Goal: Information Seeking & Learning: Learn about a topic

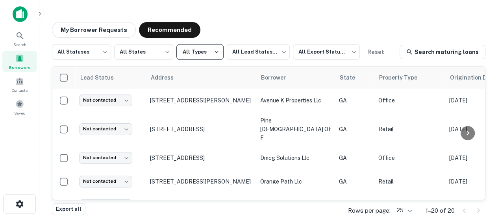
click at [196, 52] on button "All Types" at bounding box center [199, 52] width 47 height 16
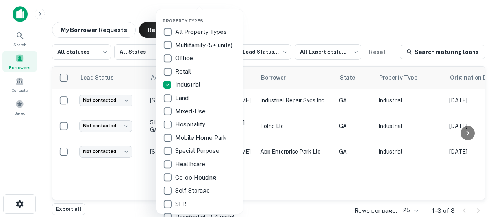
click at [274, 40] on div at bounding box center [252, 108] width 504 height 217
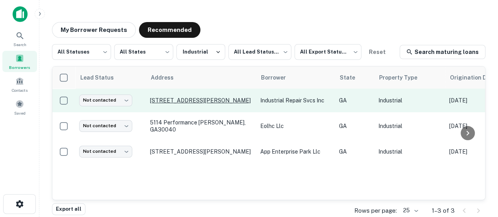
click at [215, 98] on p "[STREET_ADDRESS][PERSON_NAME]" at bounding box center [201, 100] width 102 height 7
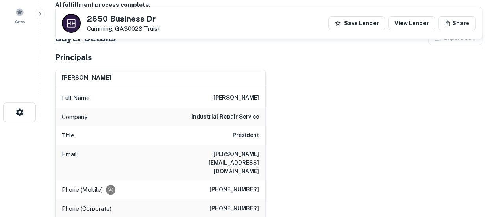
scroll to position [91, 0]
drag, startPoint x: 156, startPoint y: 19, endPoint x: 85, endPoint y: 21, distance: 71.2
click at [85, 21] on div "2650 Business Dr Cumming, GA30028 Truist" at bounding box center [111, 23] width 98 height 19
copy h5 "2650 Business Dr"
drag, startPoint x: 189, startPoint y: 153, endPoint x: 261, endPoint y: 156, distance: 72.1
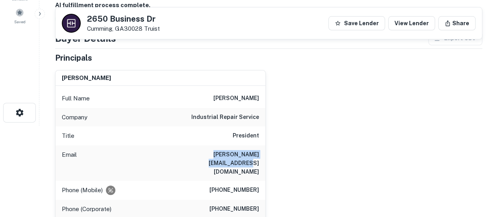
click at [261, 156] on div "Email james@industrialrepair.net" at bounding box center [160, 162] width 210 height 35
copy h6 "james@industrialrepair.net"
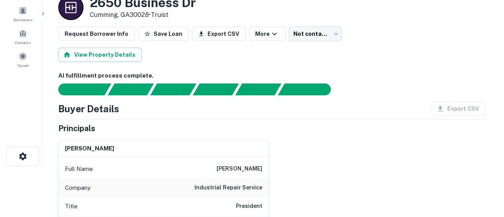
scroll to position [0, 0]
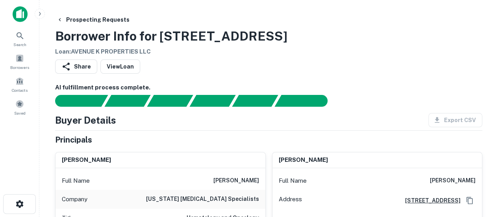
click at [216, 39] on h3 "Borrower Info for 115 Samaritan Dr" at bounding box center [171, 36] width 232 height 19
click at [119, 34] on h3 "Borrower Info for 115 Samaritan Dr" at bounding box center [171, 36] width 232 height 19
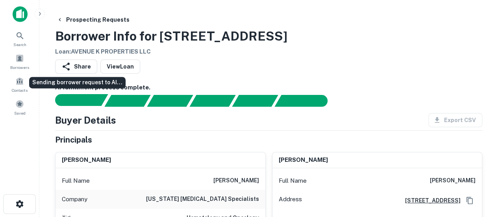
click at [89, 99] on div "Sending borrower request to AI..." at bounding box center [85, 100] width 46 height 12
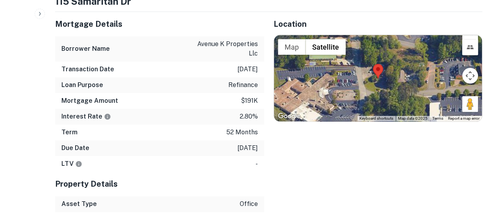
scroll to position [418, 0]
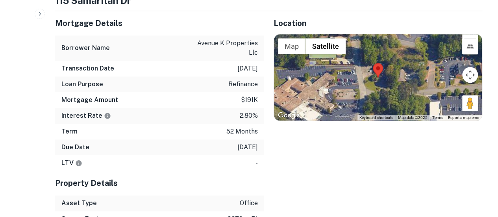
click at [163, 171] on div "Property Details" at bounding box center [159, 183] width 209 height 24
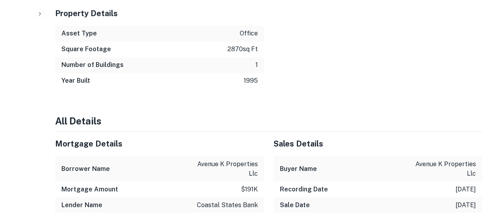
scroll to position [588, 0]
click at [249, 28] on p "office" at bounding box center [249, 32] width 18 height 9
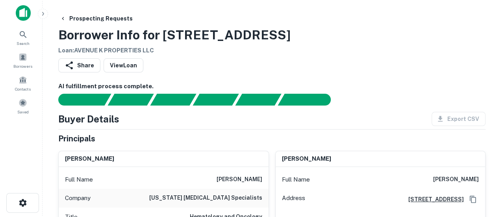
scroll to position [0, 0]
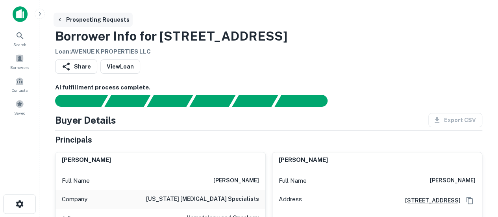
click at [103, 20] on button "Prospecting Requests" at bounding box center [93, 20] width 79 height 14
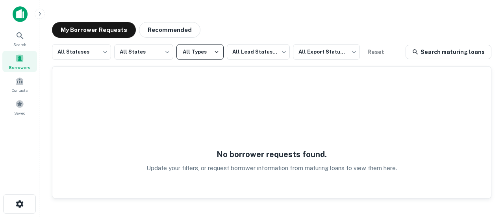
click at [196, 52] on button "All Types" at bounding box center [199, 52] width 47 height 16
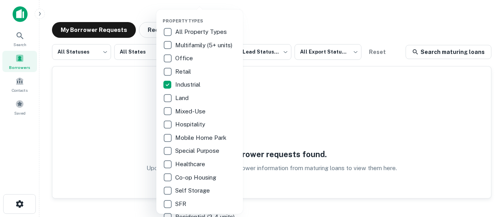
click at [285, 27] on div at bounding box center [252, 108] width 504 height 217
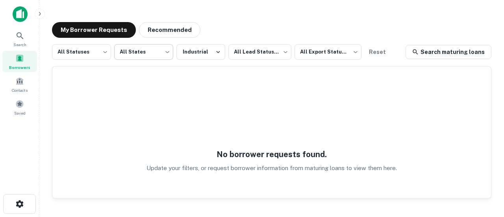
click at [142, 52] on body "Search Borrowers Contacts Saved My Borrower Requests Recommended All Statuses *…" at bounding box center [252, 108] width 504 height 217
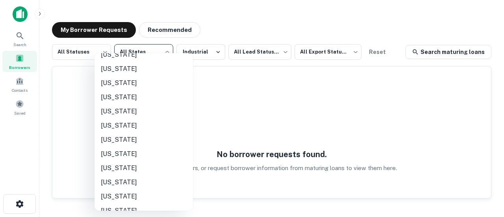
scroll to position [52, 0]
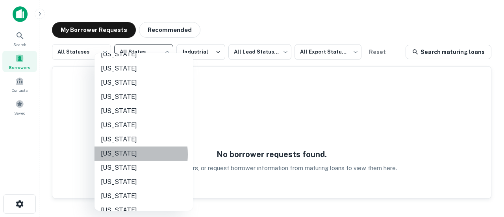
click at [119, 154] on li "[US_STATE]" at bounding box center [143, 153] width 98 height 14
type input "**"
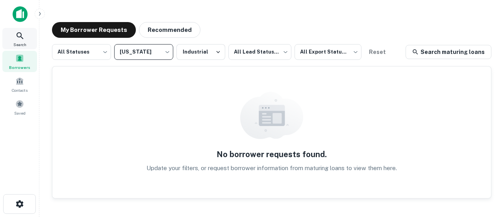
click at [13, 40] on div "Search" at bounding box center [19, 38] width 35 height 21
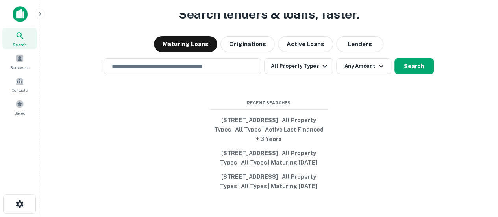
click at [423, 152] on div "Search lenders & loans, faster. Maturing Loans Originations Active Loans Lender…" at bounding box center [269, 127] width 446 height 217
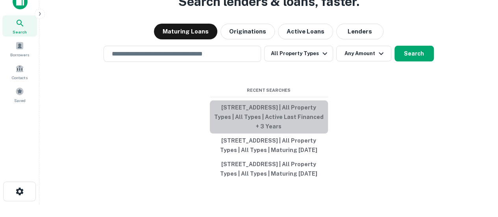
click at [249, 108] on button "100 Colony Park Dr, Cumming, GA 30040, USA | All Property Types | All Types | A…" at bounding box center [269, 116] width 118 height 33
type input "**********"
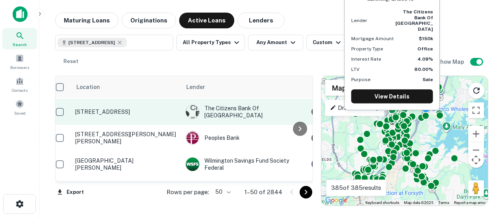
scroll to position [0, 7]
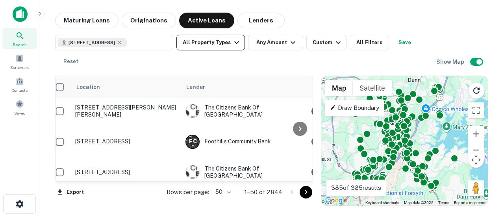
click at [207, 43] on button "All Property Types" at bounding box center [210, 43] width 68 height 16
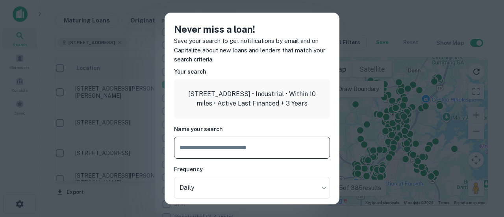
scroll to position [30, 0]
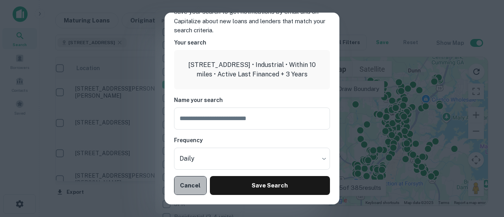
click at [190, 188] on button "Cancel" at bounding box center [190, 185] width 33 height 19
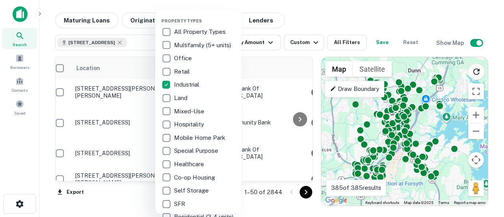
click at [16, 155] on div at bounding box center [252, 108] width 504 height 217
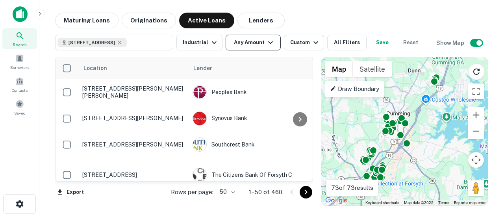
click at [233, 45] on button "Any Amount" at bounding box center [252, 43] width 55 height 16
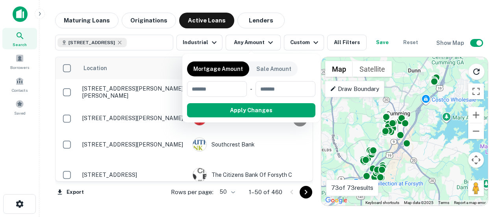
click at [303, 28] on div at bounding box center [252, 108] width 504 height 217
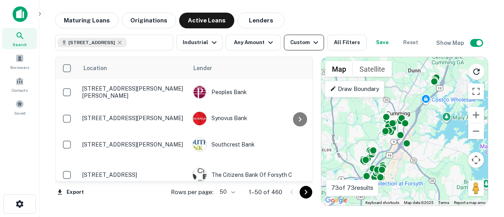
click at [314, 37] on button "Custom" at bounding box center [304, 43] width 40 height 16
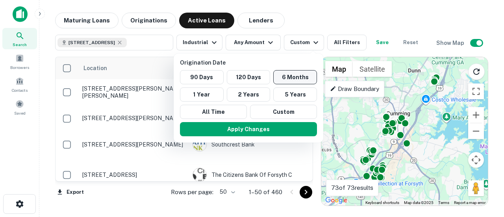
click at [284, 75] on button "6 Months" at bounding box center [295, 77] width 44 height 14
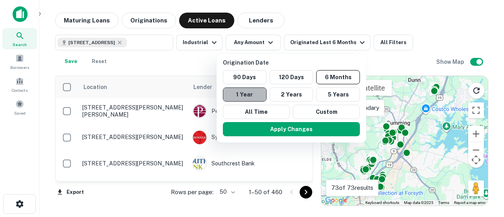
click at [237, 97] on button "1 Year" at bounding box center [245, 94] width 44 height 14
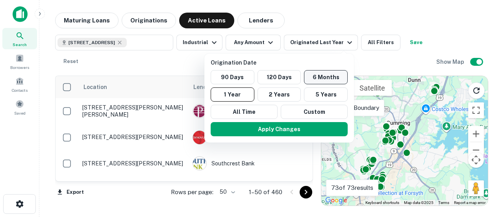
click at [321, 82] on button "6 Months" at bounding box center [326, 77] width 44 height 14
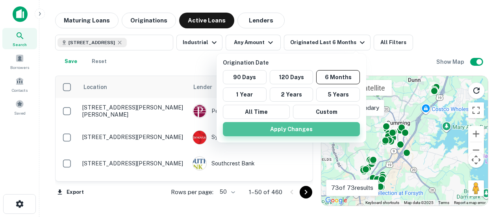
click at [281, 128] on button "Apply Changes" at bounding box center [291, 129] width 137 height 14
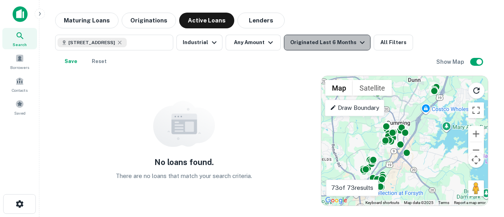
click at [326, 38] on div "Originated Last 6 Months" at bounding box center [328, 42] width 77 height 9
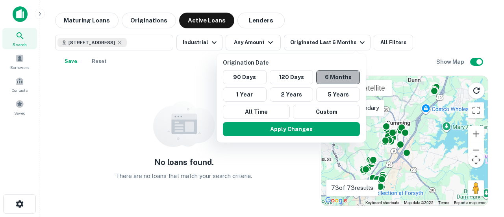
click at [336, 78] on button "6 Months" at bounding box center [338, 77] width 44 height 14
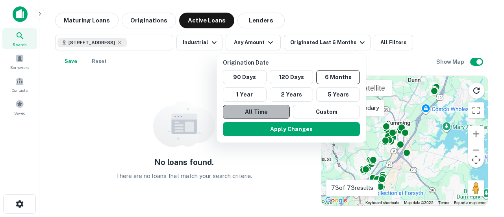
click at [263, 115] on button "All Time" at bounding box center [256, 112] width 67 height 14
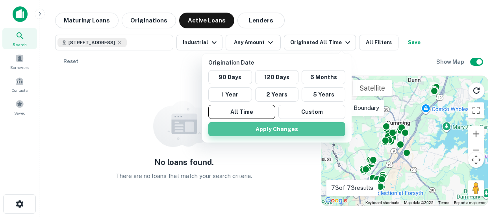
click at [264, 127] on button "Apply Changes" at bounding box center [276, 129] width 137 height 14
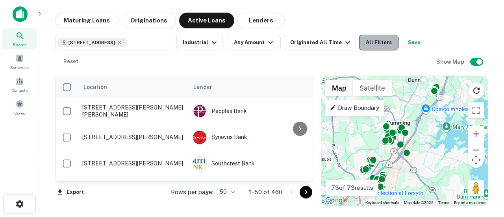
click at [366, 44] on button "All Filters" at bounding box center [378, 43] width 39 height 16
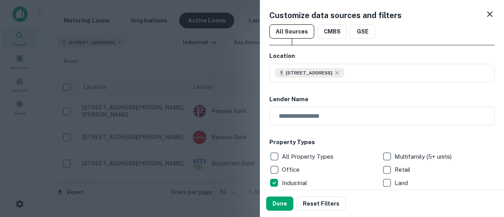
click at [485, 14] on icon at bounding box center [489, 13] width 9 height 9
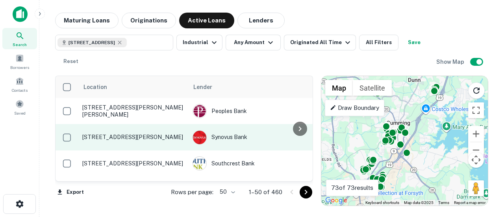
click at [128, 127] on td "350 Buford Hwy Suwanee, GA30024" at bounding box center [133, 137] width 110 height 26
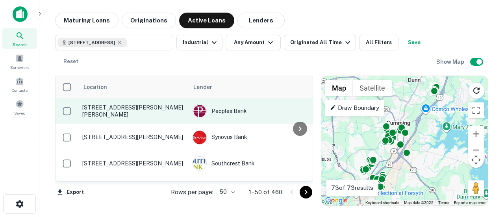
click at [100, 114] on p "5915 New Bethany Rd Buford, GA30518" at bounding box center [133, 111] width 102 height 14
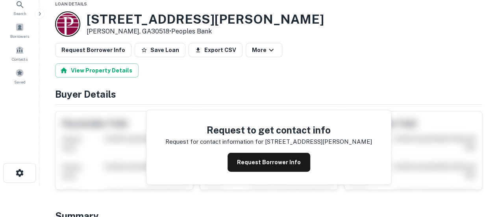
scroll to position [31, 0]
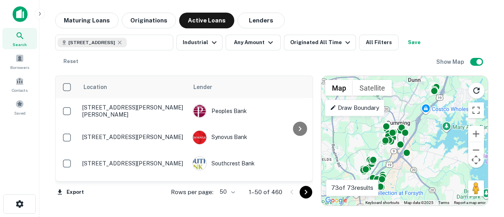
click at [22, 11] on img at bounding box center [20, 14] width 15 height 16
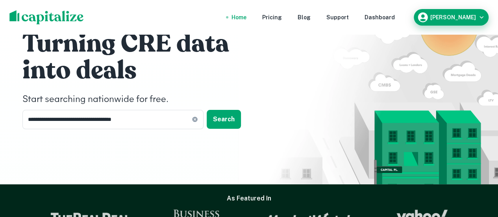
click at [447, 21] on div "Jason Holland" at bounding box center [451, 17] width 68 height 12
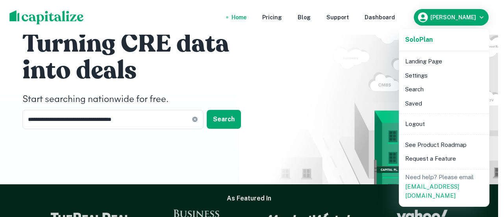
click at [404, 89] on li "Search" at bounding box center [444, 89] width 84 height 14
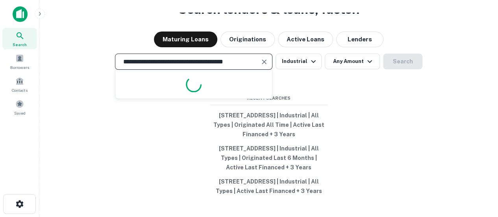
drag, startPoint x: 251, startPoint y: 50, endPoint x: 93, endPoint y: 42, distance: 158.4
click at [93, 42] on div "**********" at bounding box center [269, 127] width 446 height 217
click at [161, 57] on input "**********" at bounding box center [187, 61] width 139 height 9
drag, startPoint x: 181, startPoint y: 53, endPoint x: 90, endPoint y: 59, distance: 91.5
click at [90, 59] on div "**********" at bounding box center [269, 62] width 446 height 16
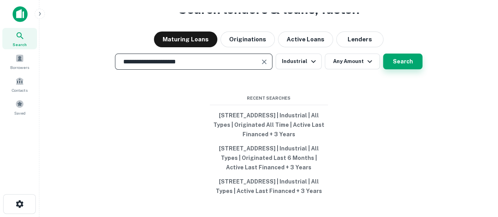
type input "**********"
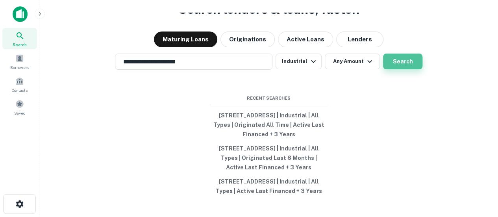
click at [413, 54] on button "Search" at bounding box center [402, 62] width 39 height 16
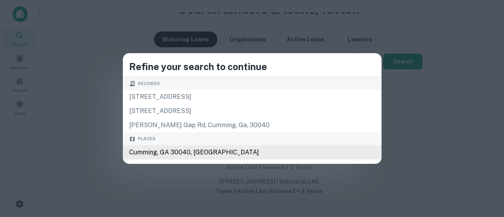
click at [179, 152] on div "Cumming, GA 30040, USA" at bounding box center [252, 152] width 259 height 14
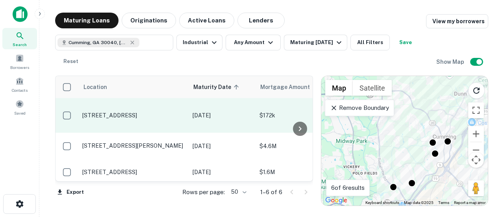
click at [123, 117] on p "3600 North Pkwy Cumming, GA30040" at bounding box center [133, 115] width 102 height 7
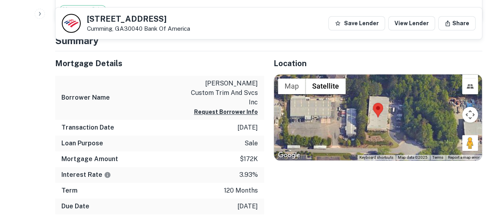
scroll to position [349, 0]
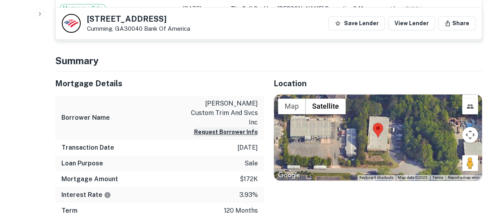
click at [205, 127] on button "Request Borrower Info" at bounding box center [226, 131] width 64 height 9
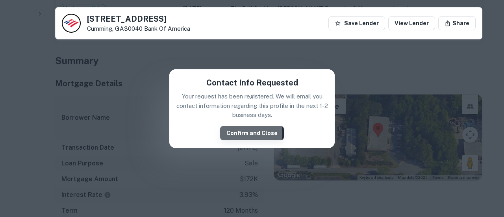
click at [242, 133] on button "Confirm and Close" at bounding box center [252, 133] width 64 height 14
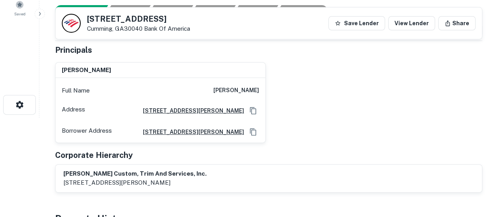
scroll to position [99, 0]
drag, startPoint x: 168, startPoint y: 162, endPoint x: 12, endPoint y: 168, distance: 156.7
click at [12, 118] on html "Search Borrowers Contacts Saved Back to search 3600 North Pkwy Cumming, GA30040…" at bounding box center [249, 9] width 498 height 217
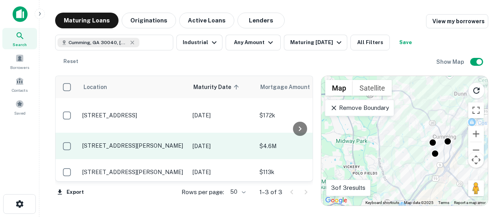
click at [108, 146] on p "105 Enterprise Dr Cumming, GA30040" at bounding box center [133, 145] width 102 height 7
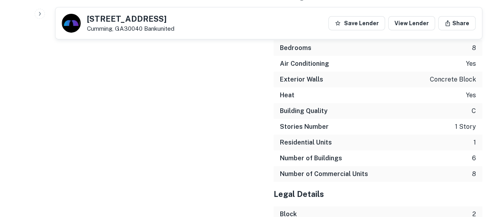
scroll to position [1330, 0]
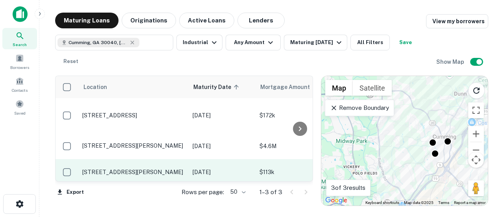
click at [129, 174] on p "455 Tolbert St Cumming, GA30040" at bounding box center [133, 171] width 102 height 7
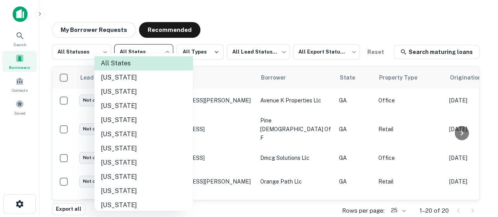
click at [157, 53] on body "Search Borrowers Contacts Saved My Borrower Requests Recommended All Statuses *…" at bounding box center [249, 108] width 498 height 217
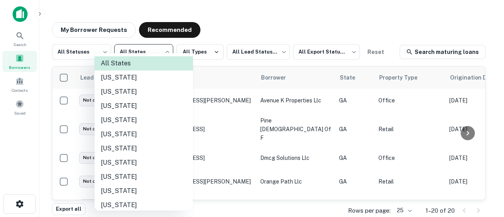
click at [115, 205] on li "Georgia" at bounding box center [143, 205] width 98 height 14
type input "**"
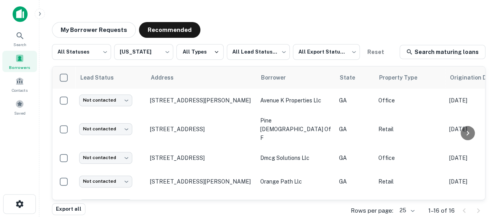
click at [209, 63] on div "All Statuses *** ​ Georgia ** ​ All Types All Lead Statuses *** ​ All Export St…" at bounding box center [268, 123] width 433 height 159
click at [211, 57] on button "All Types" at bounding box center [199, 52] width 47 height 16
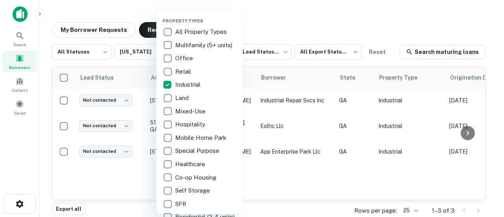
click at [296, 19] on div at bounding box center [252, 108] width 504 height 217
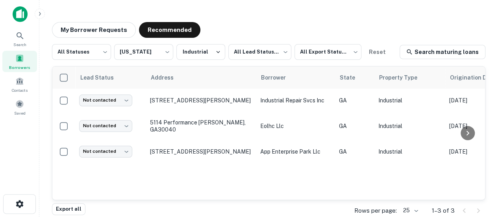
click at [296, 19] on div "My Borrower Requests Recommended All Statuses *** ​ Georgia ** ​ Industrial All…" at bounding box center [269, 113] width 446 height 195
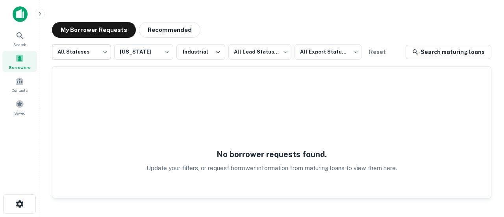
click at [92, 55] on body "Search Borrowers Contacts Saved My Borrower Requests Recommended All Statuses *…" at bounding box center [252, 108] width 504 height 217
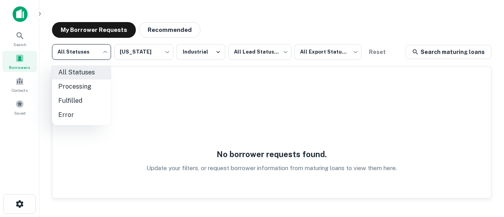
click at [158, 92] on div at bounding box center [252, 108] width 504 height 217
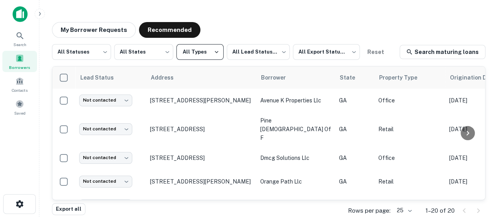
click at [194, 57] on button "All Types" at bounding box center [199, 52] width 47 height 16
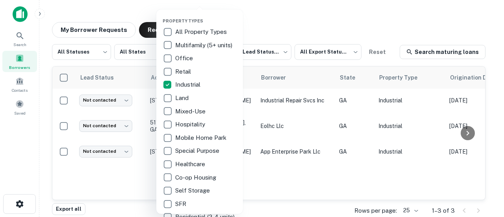
click at [294, 21] on div at bounding box center [252, 108] width 504 height 217
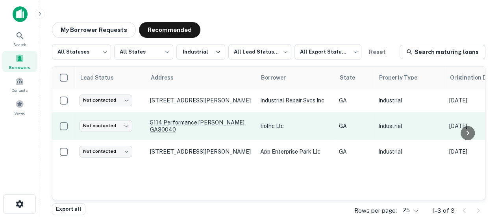
click at [167, 128] on p "5114 Performance [PERSON_NAME], GA30040" at bounding box center [201, 126] width 102 height 14
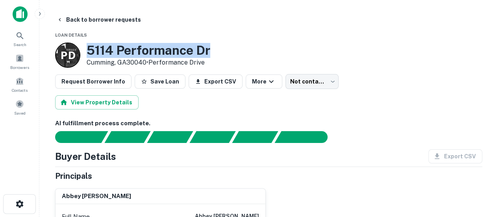
drag, startPoint x: 213, startPoint y: 49, endPoint x: 88, endPoint y: 48, distance: 124.8
click at [88, 48] on div "P D 5114 Performance Dr Cumming, GA30040 • Performance Drive" at bounding box center [268, 54] width 427 height 25
copy h3 "5114 Performance Dr"
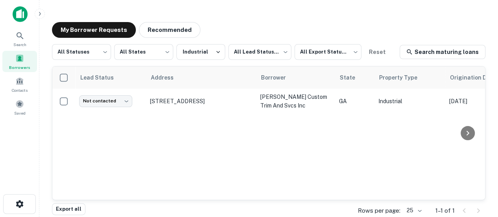
scroll to position [4, 0]
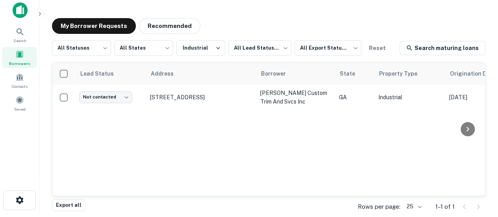
click at [196, 159] on div "Lead Status Address Borrower State Property Type Origination Date Maturity Date…" at bounding box center [268, 129] width 432 height 133
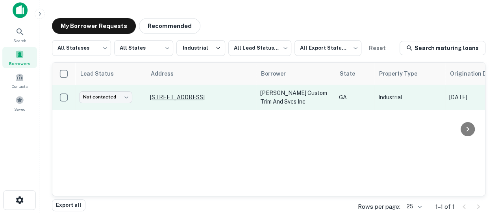
click at [168, 94] on p "3600 North Pkwy Cumming, GA30040" at bounding box center [201, 97] width 102 height 7
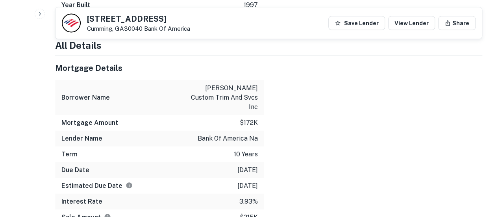
scroll to position [800, 0]
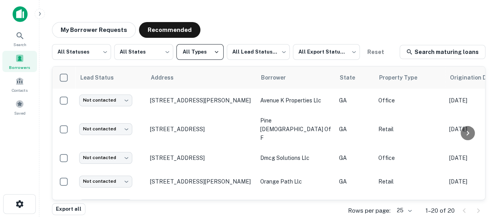
click at [201, 55] on button "All Types" at bounding box center [199, 52] width 47 height 16
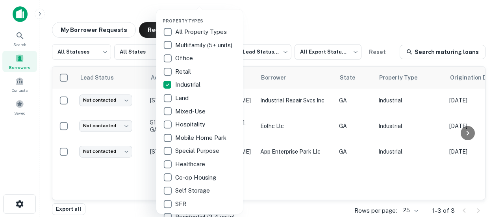
click at [37, 148] on div at bounding box center [252, 108] width 504 height 217
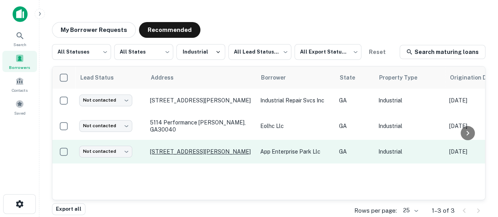
click at [207, 155] on p "[STREET_ADDRESS][PERSON_NAME]" at bounding box center [201, 151] width 102 height 7
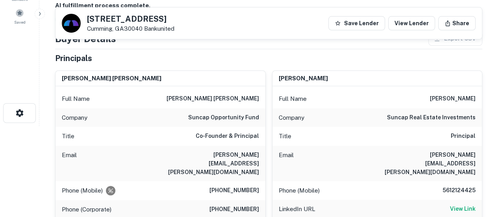
scroll to position [122, 0]
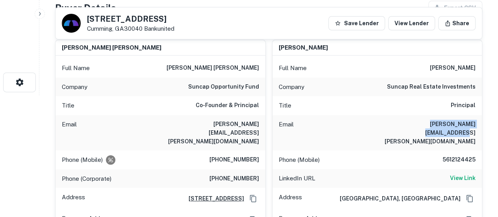
drag, startPoint x: 399, startPoint y: 123, endPoint x: 489, endPoint y: 127, distance: 89.8
copy h6 "[PERSON_NAME][EMAIL_ADDRESS][PERSON_NAME][DOMAIN_NAME]"
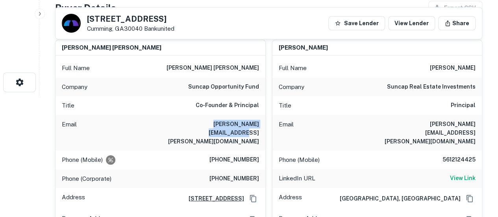
drag, startPoint x: 184, startPoint y: 122, endPoint x: 264, endPoint y: 125, distance: 79.9
click at [264, 125] on div "Email [PERSON_NAME][EMAIL_ADDRESS][PERSON_NAME][DOMAIN_NAME]" at bounding box center [160, 132] width 210 height 35
copy h6 "[PERSON_NAME][EMAIL_ADDRESS][PERSON_NAME][DOMAIN_NAME]"
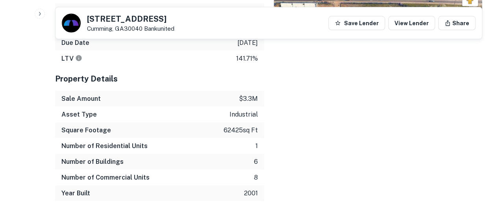
scroll to position [787, 0]
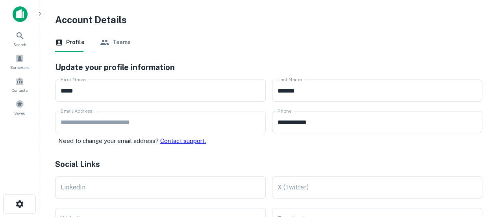
click at [120, 43] on button "Teams" at bounding box center [115, 42] width 31 height 19
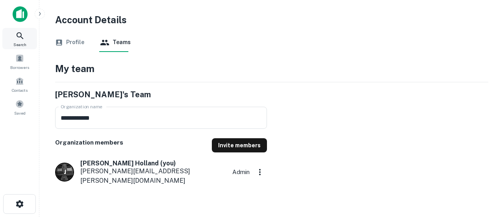
click at [28, 39] on div "Search" at bounding box center [19, 38] width 35 height 21
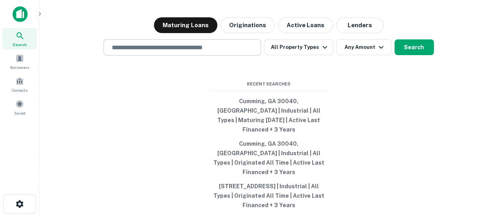
click at [152, 52] on input "text" at bounding box center [182, 47] width 150 height 9
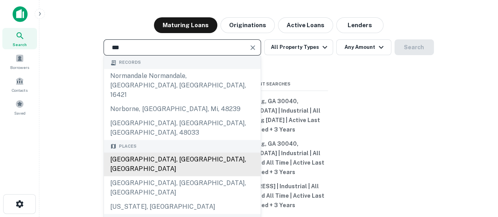
click at [128, 153] on div "[GEOGRAPHIC_DATA], [GEOGRAPHIC_DATA], [GEOGRAPHIC_DATA]" at bounding box center [182, 165] width 157 height 24
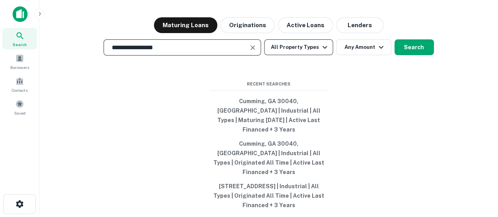
type input "**********"
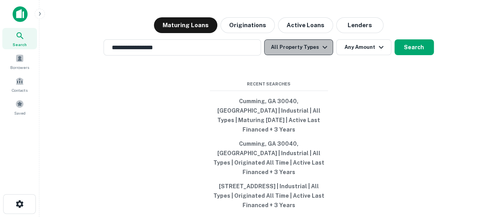
click at [306, 55] on button "All Property Types" at bounding box center [298, 47] width 68 height 16
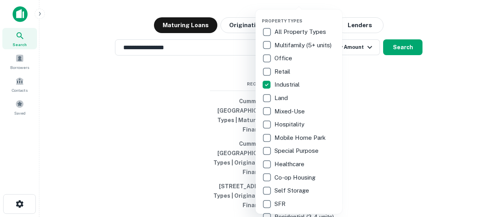
click at [400, 57] on div at bounding box center [252, 108] width 504 height 217
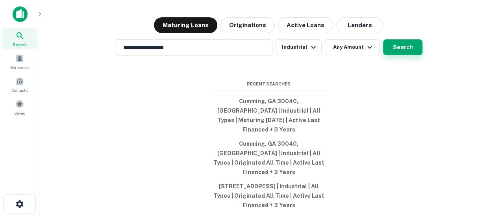
click at [403, 55] on button "Search" at bounding box center [402, 47] width 39 height 16
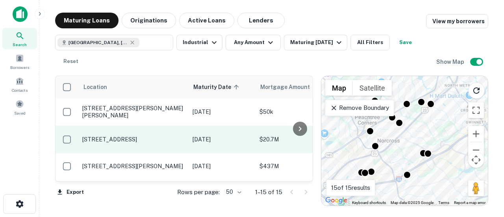
click at [96, 143] on p "[STREET_ADDRESS]" at bounding box center [133, 139] width 102 height 7
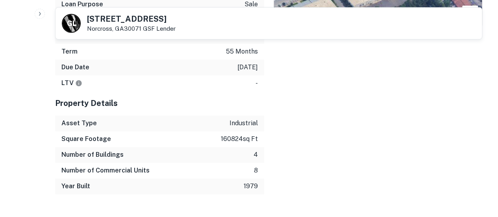
scroll to position [456, 0]
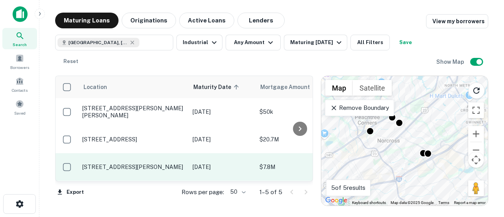
click at [109, 163] on p "[STREET_ADDRESS][PERSON_NAME]" at bounding box center [133, 166] width 102 height 7
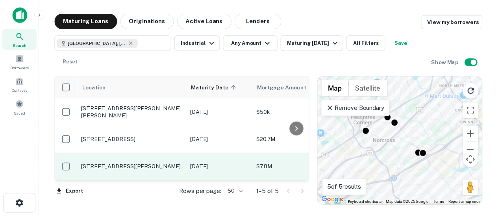
scroll to position [29, 0]
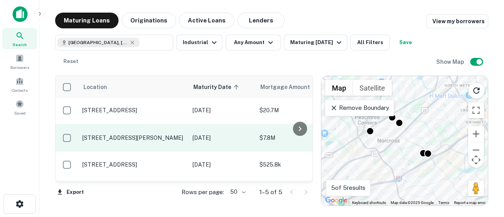
click at [118, 158] on td "[STREET_ADDRESS]" at bounding box center [133, 165] width 110 height 26
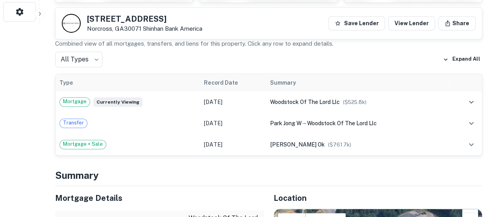
scroll to position [310, 0]
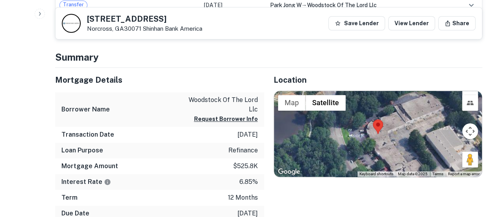
click at [118, 158] on div "Mortgage Amount $525.8k" at bounding box center [159, 166] width 209 height 16
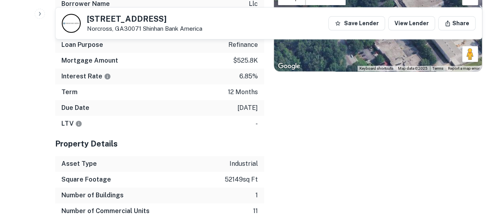
scroll to position [416, 0]
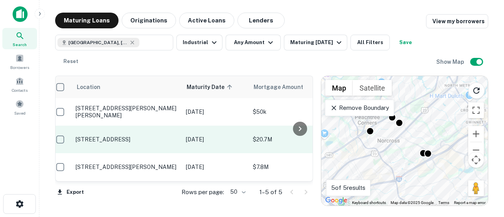
scroll to position [0, 6]
